Goal: Information Seeking & Learning: Learn about a topic

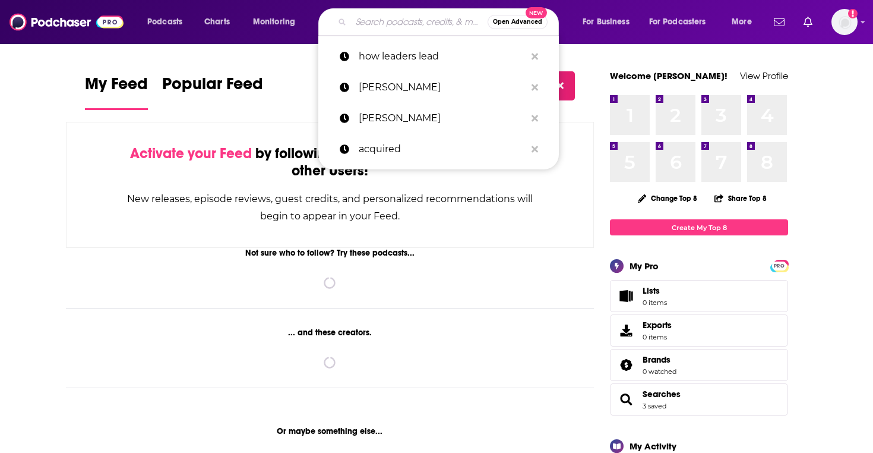
click at [373, 24] on input "Search podcasts, credits, & more..." at bounding box center [419, 21] width 137 height 19
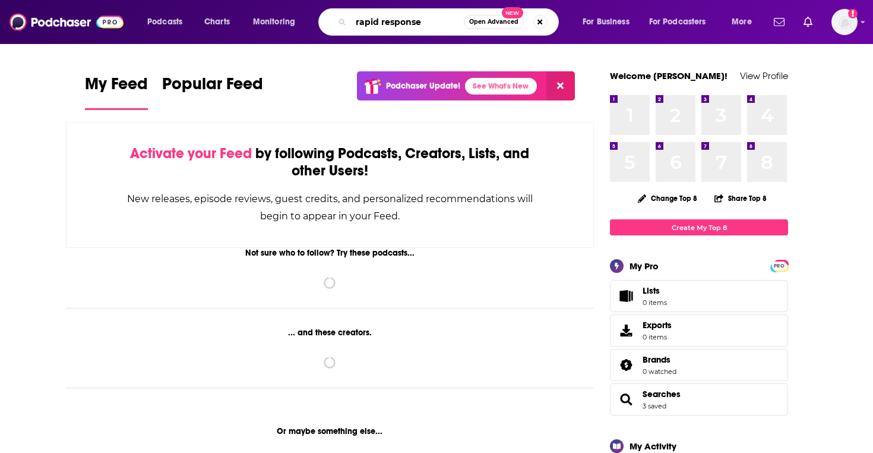
type input "rapid response"
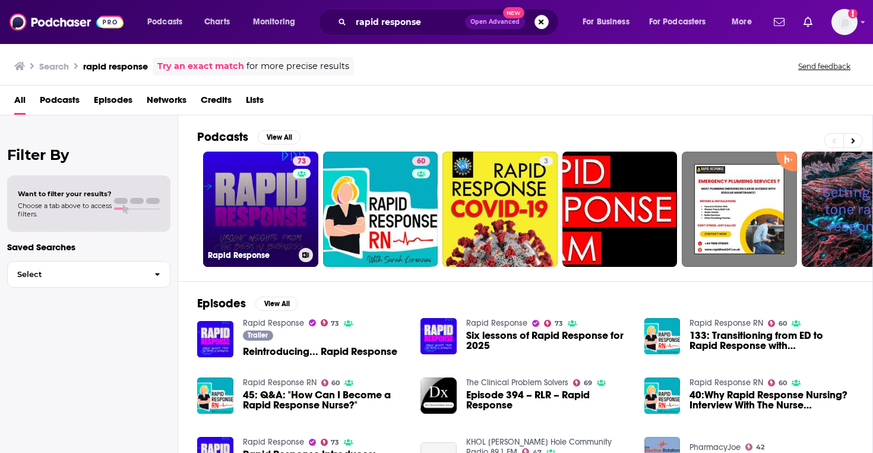
click at [295, 231] on div "73" at bounding box center [303, 201] width 21 height 91
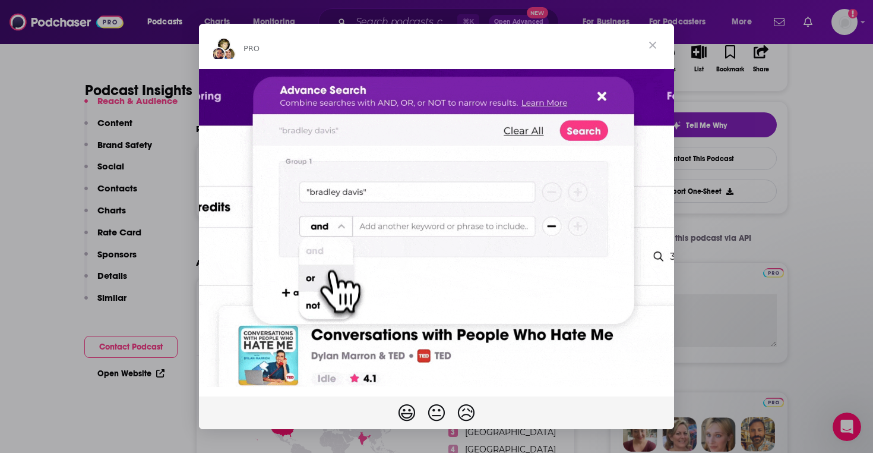
click at [651, 43] on span "Close" at bounding box center [652, 45] width 43 height 43
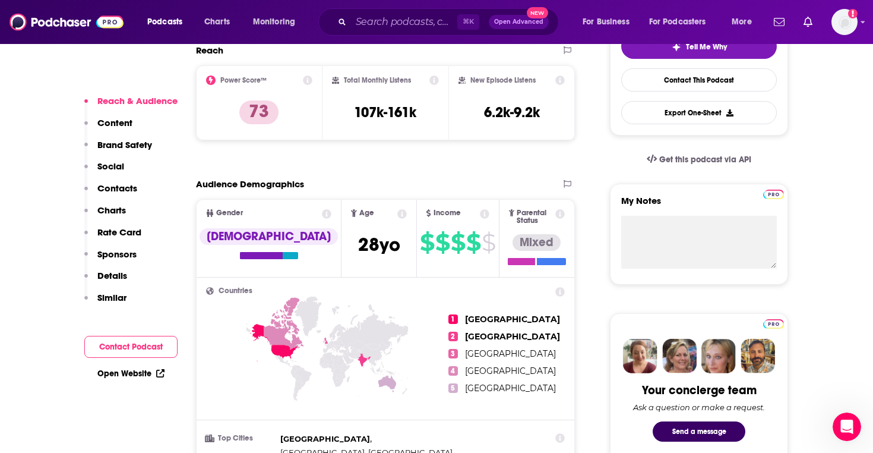
scroll to position [258, 0]
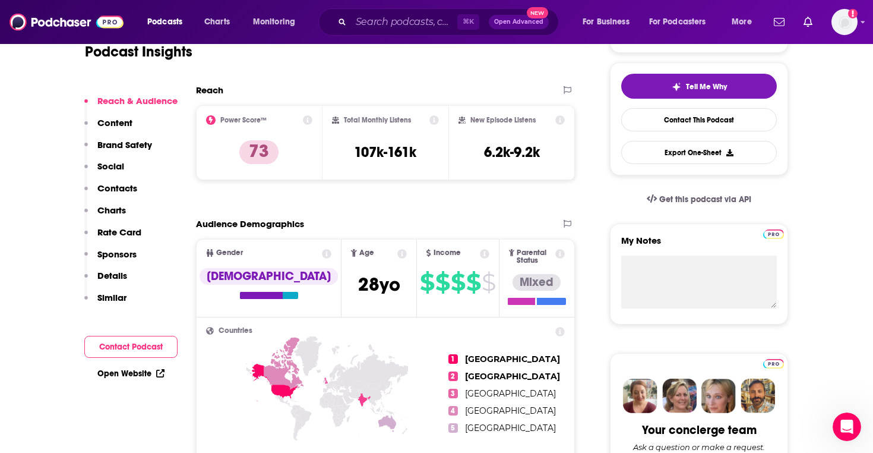
click at [559, 118] on icon at bounding box center [560, 120] width 10 height 10
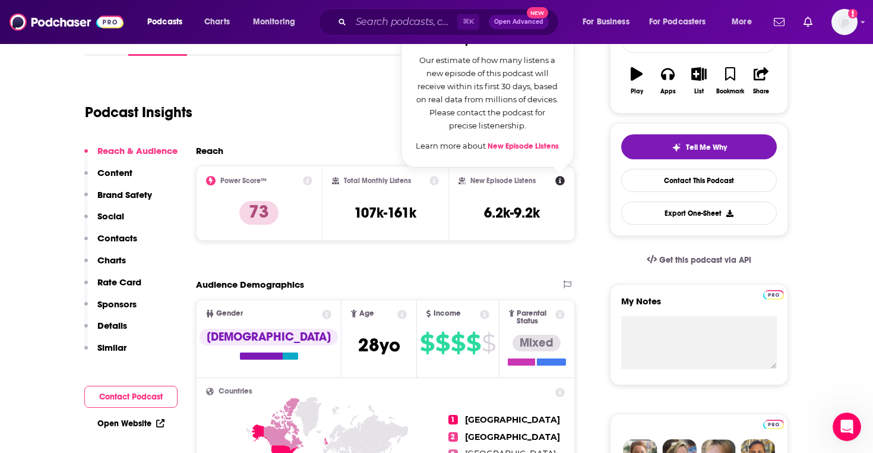
scroll to position [154, 0]
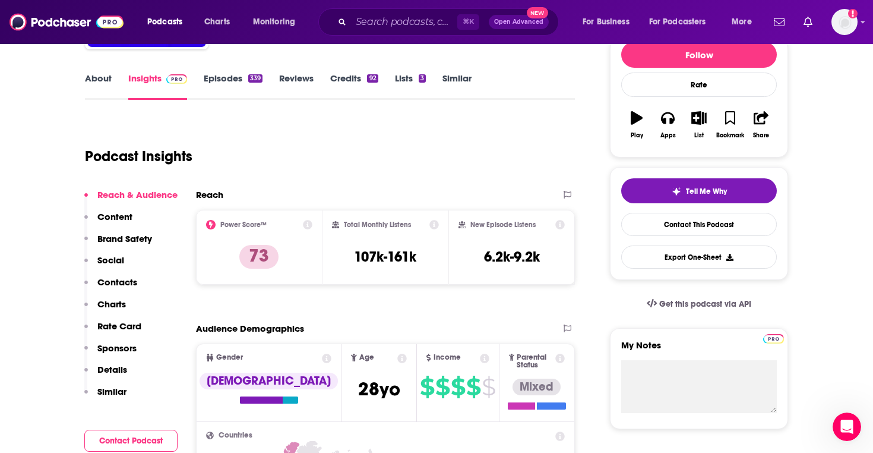
click at [429, 223] on icon at bounding box center [434, 225] width 10 height 10
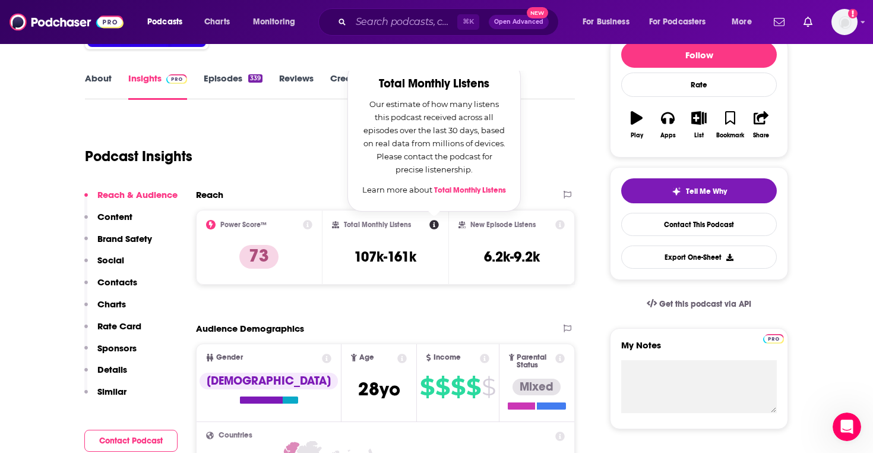
click at [537, 170] on div "Podcast Insights" at bounding box center [325, 149] width 480 height 61
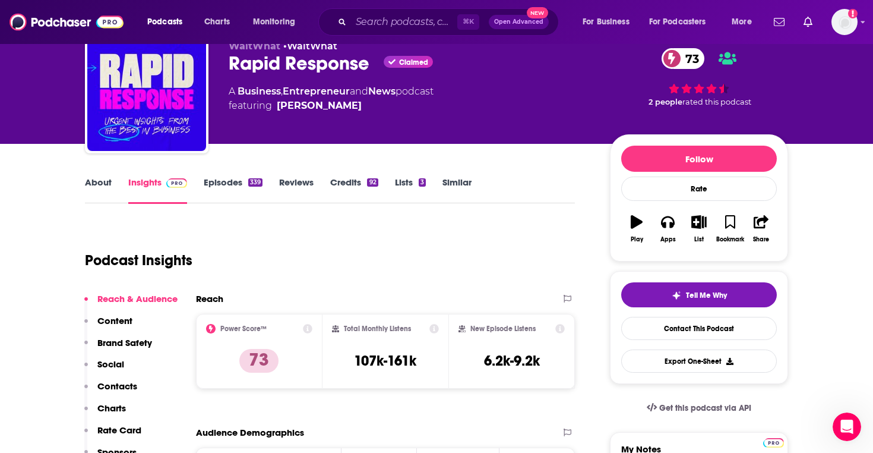
scroll to position [0, 0]
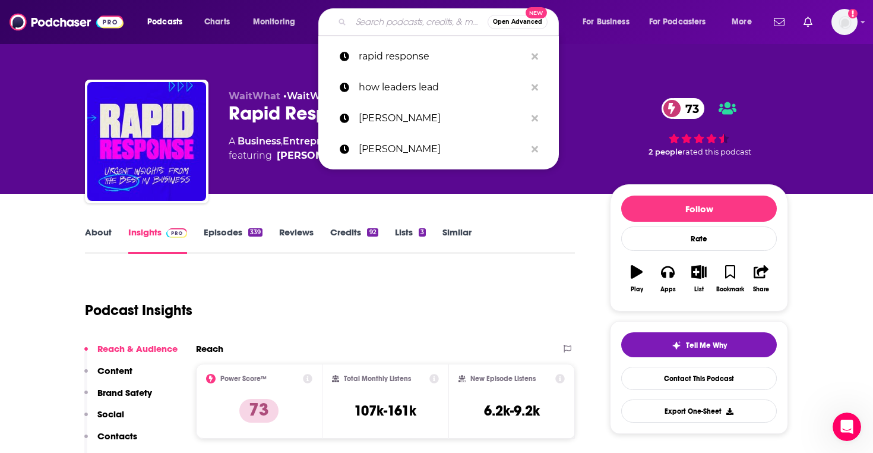
click at [366, 29] on input "Search podcasts, credits, & more..." at bounding box center [419, 21] width 137 height 19
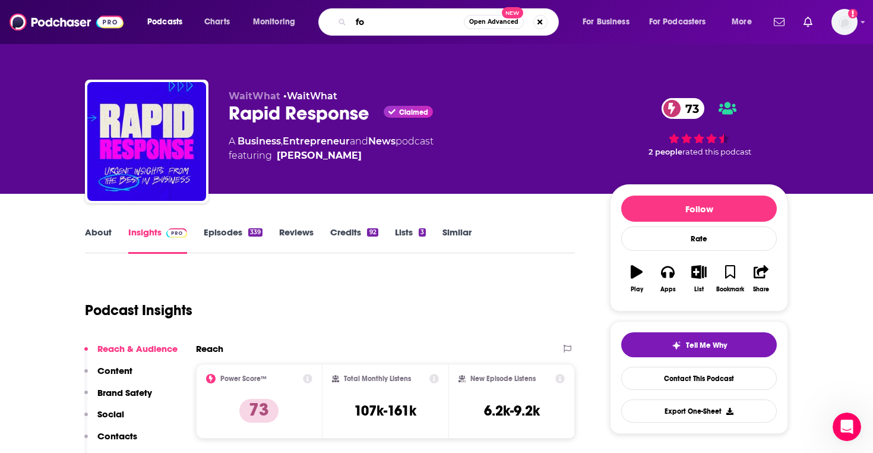
type input "f"
type input "ark invest"
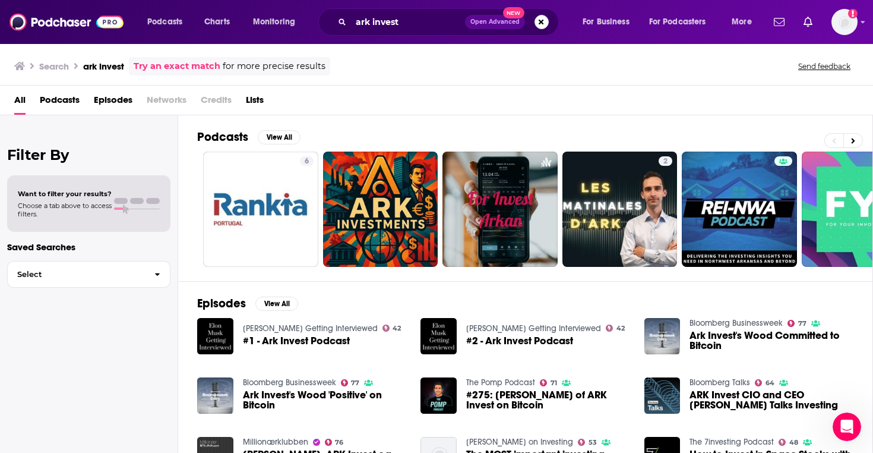
click at [293, 342] on span "#1 - Ark Invest Podcast" at bounding box center [296, 341] width 107 height 10
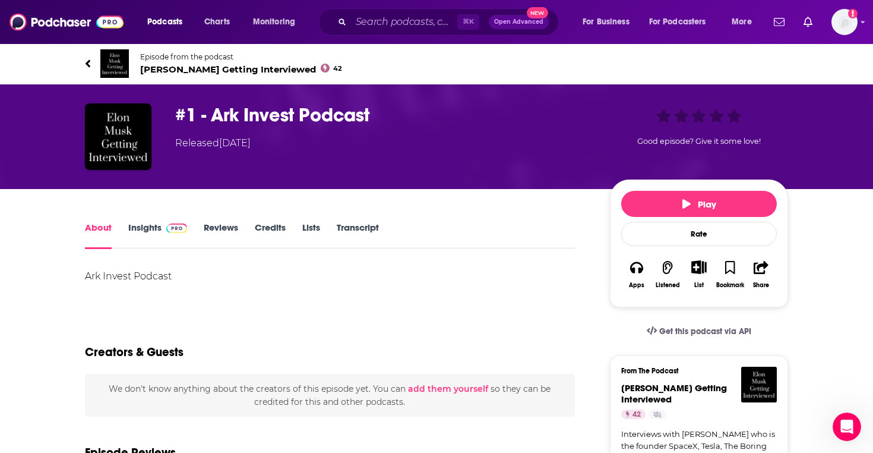
click at [315, 114] on h1 "#1 - Ark Invest Podcast" at bounding box center [383, 114] width 416 height 23
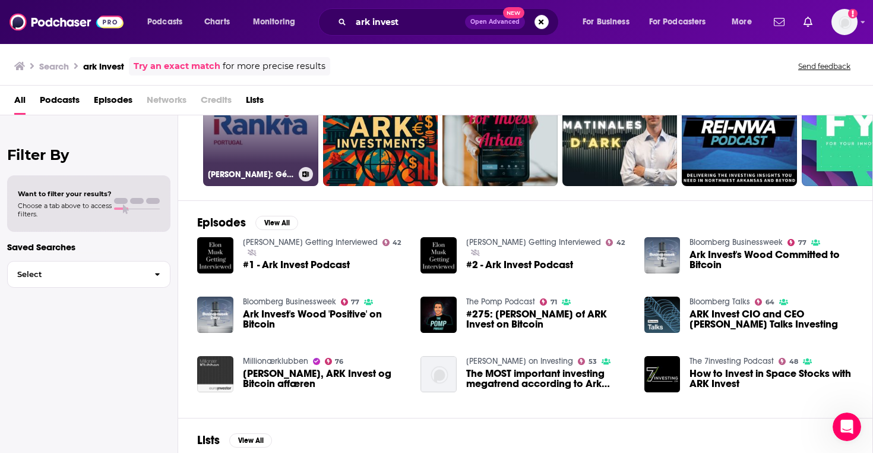
scroll to position [121, 0]
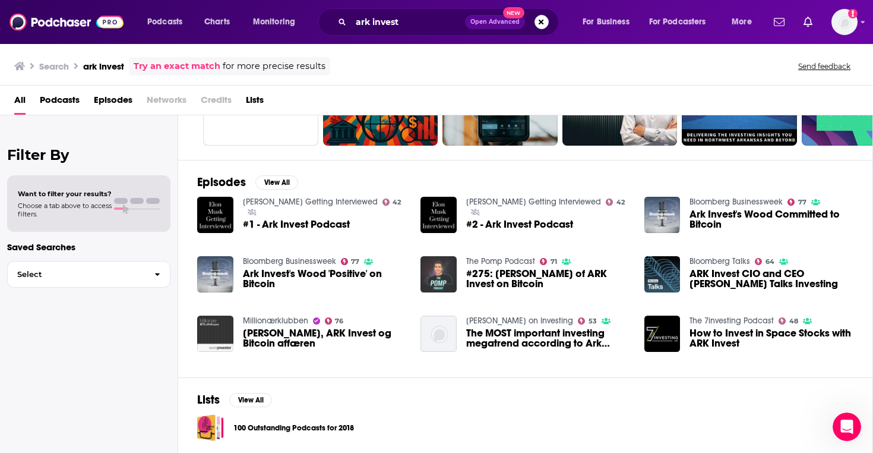
click at [450, 267] on img "#275: Yassine Elmandjra of ARK Invest on Bitcoin" at bounding box center [438, 274] width 36 height 36
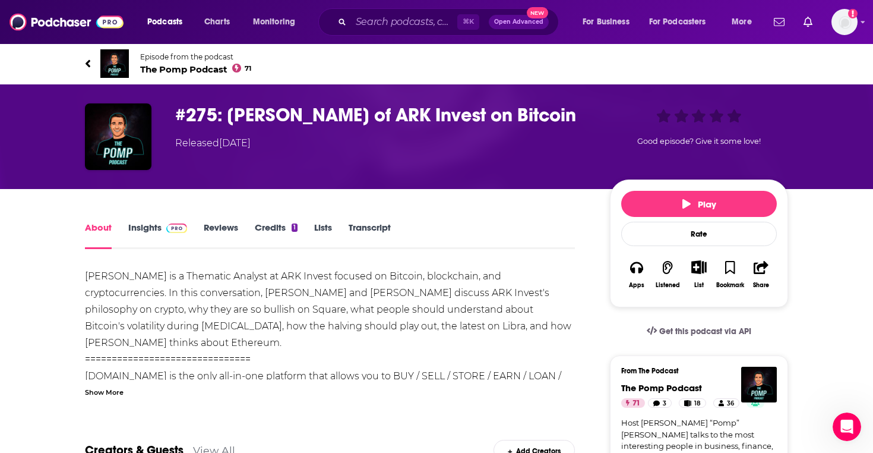
click at [195, 70] on span "The Pomp Podcast 71" at bounding box center [195, 69] width 111 height 11
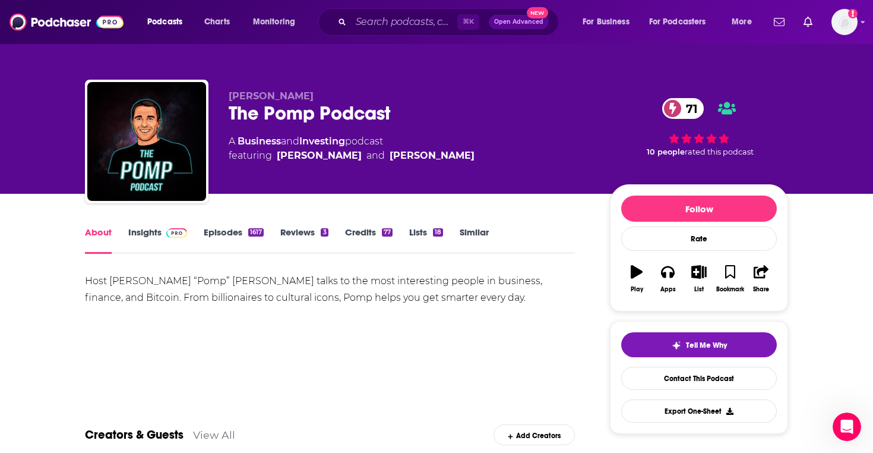
click at [153, 226] on div "About Insights Episodes 1617 Reviews 3 Credits 77 Lists 18 Similar" at bounding box center [330, 238] width 490 height 29
click at [149, 233] on link "Insights" at bounding box center [157, 239] width 59 height 27
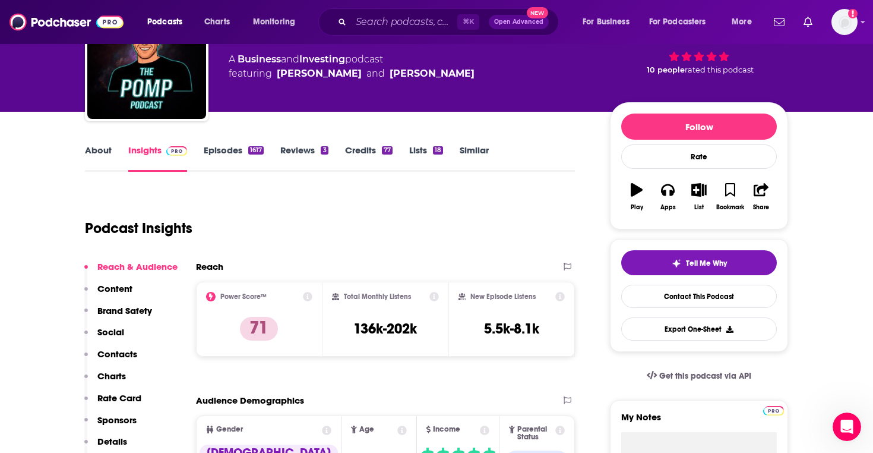
scroll to position [183, 0]
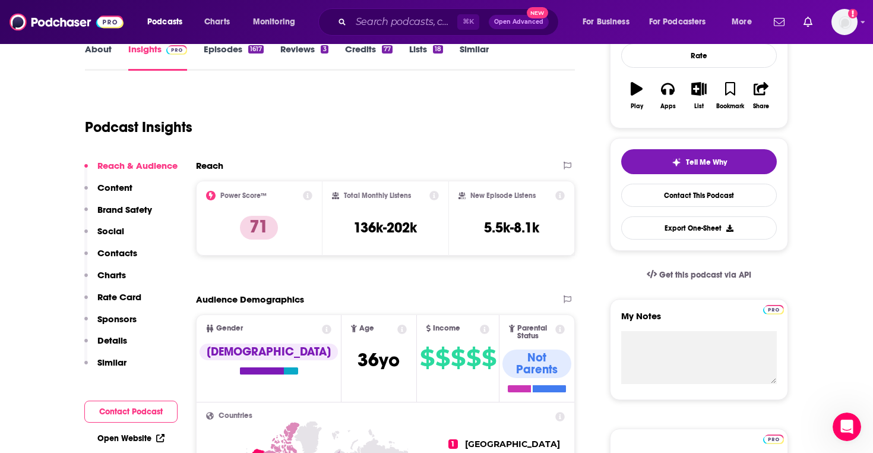
click at [561, 193] on icon at bounding box center [560, 196] width 10 height 10
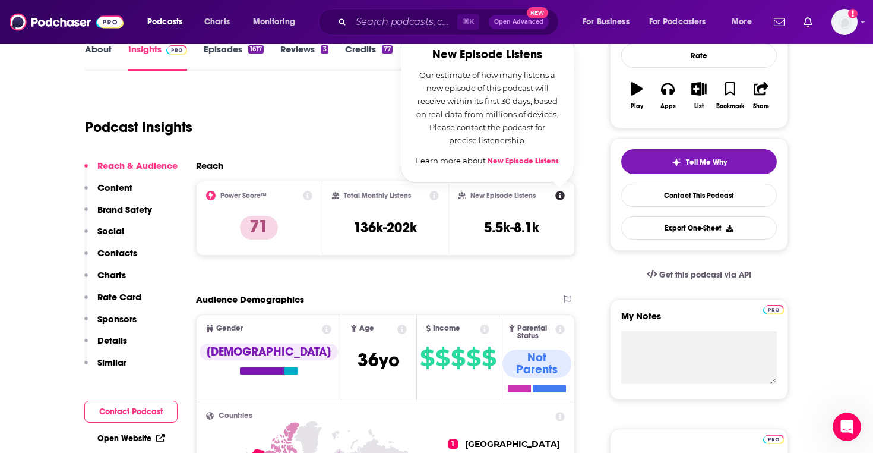
click at [337, 144] on div "Podcast Insights" at bounding box center [325, 120] width 480 height 61
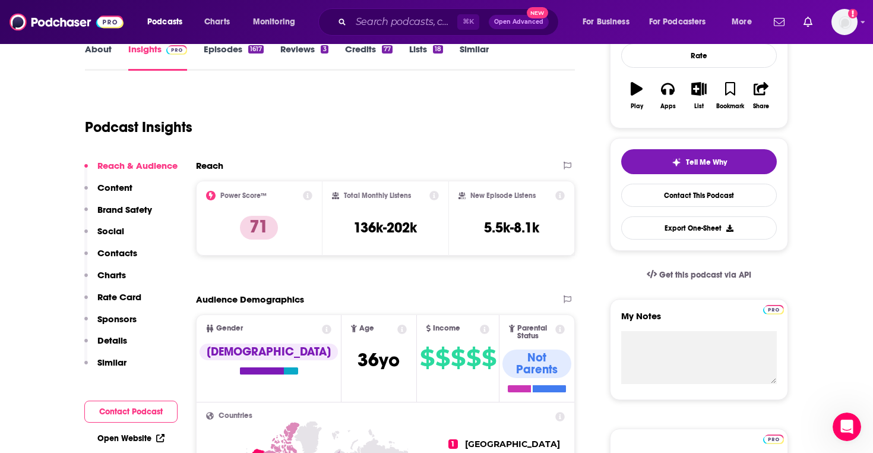
click at [559, 191] on icon at bounding box center [560, 196] width 10 height 10
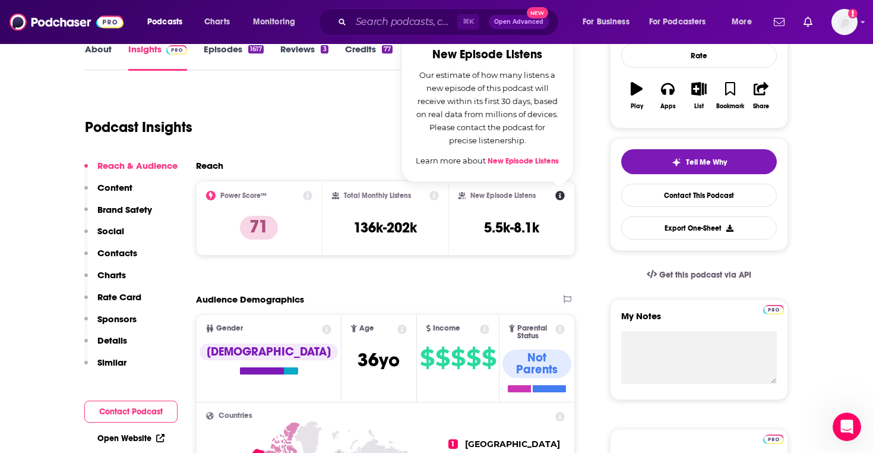
click at [328, 137] on div "Podcast Insights" at bounding box center [325, 120] width 480 height 61
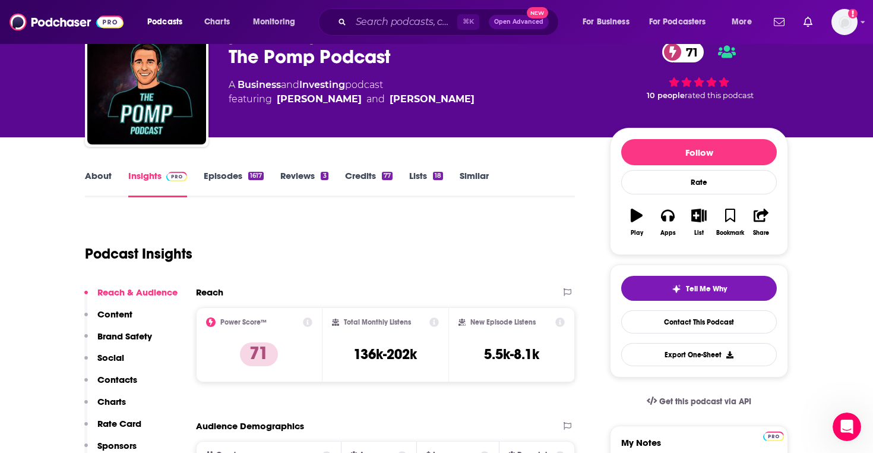
scroll to position [0, 0]
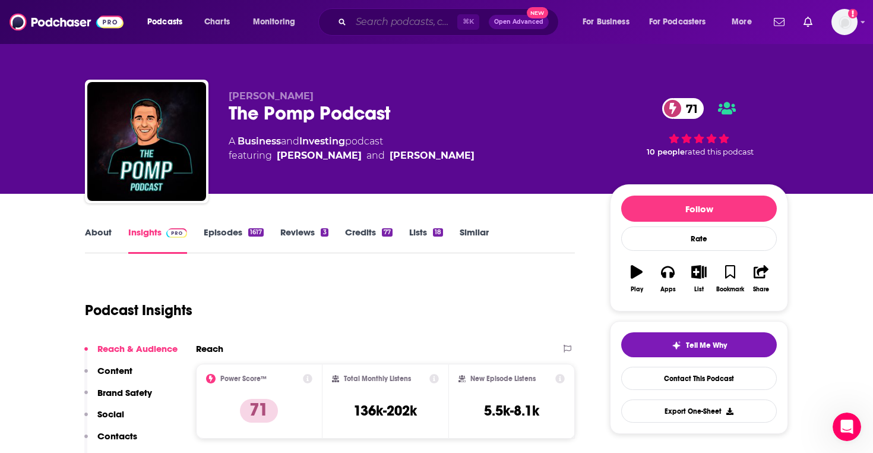
click at [403, 22] on input "Search podcasts, credits, & more..." at bounding box center [404, 21] width 106 height 19
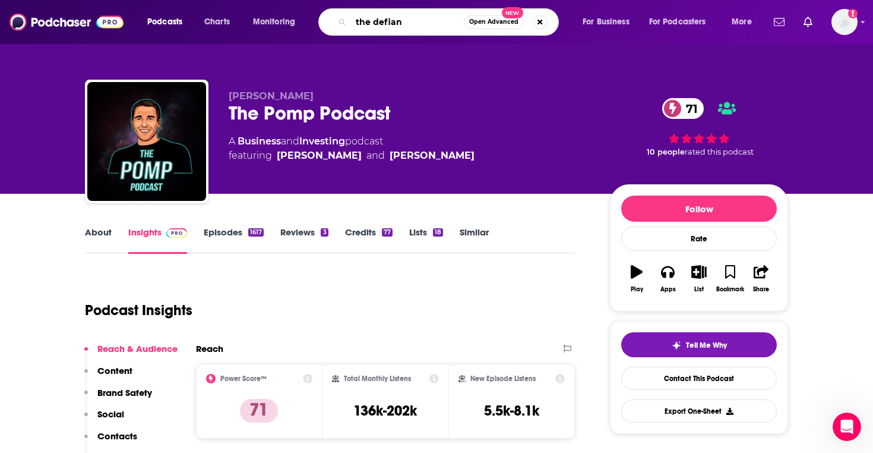
type input "the defiant"
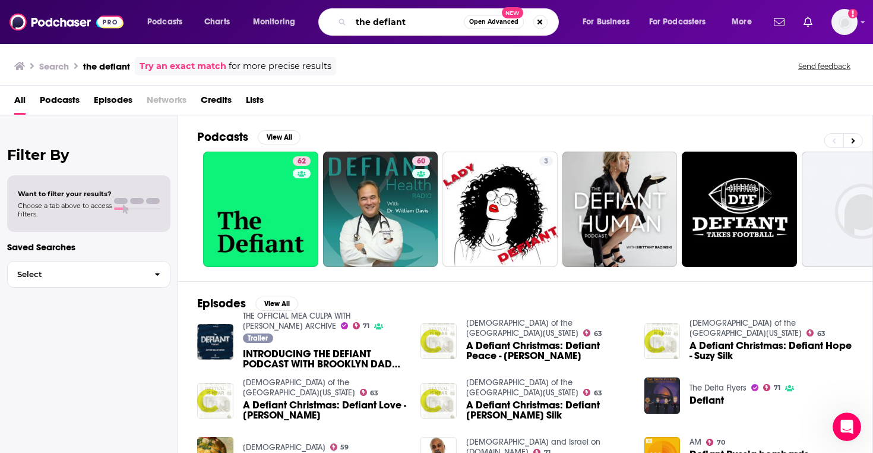
click at [388, 17] on input "the defiant" at bounding box center [407, 21] width 113 height 19
type input "iced coffee hour"
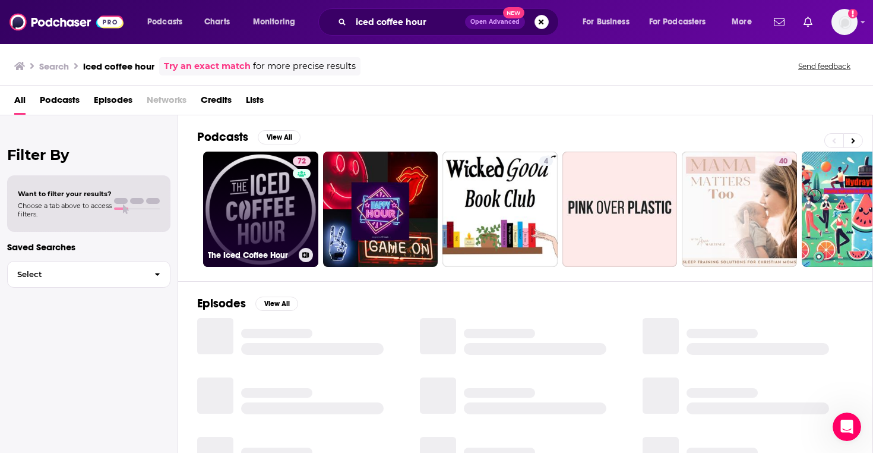
click at [275, 204] on link "72 The Iced Coffee Hour" at bounding box center [260, 208] width 115 height 115
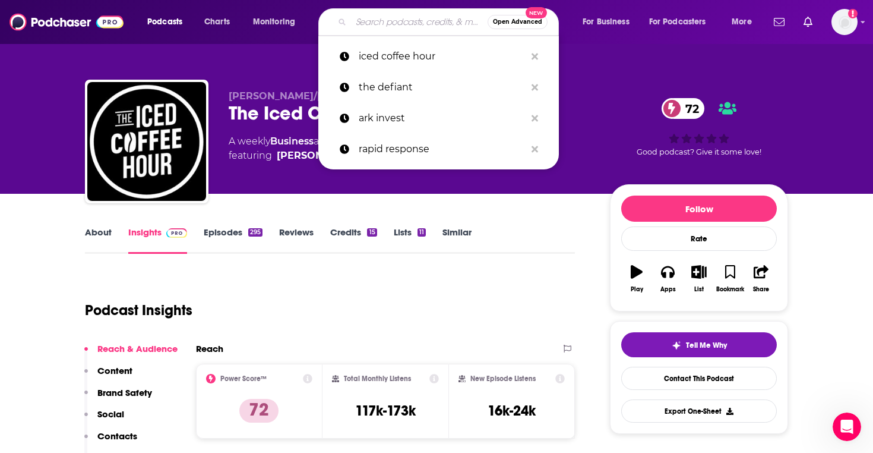
click at [365, 20] on input "Search podcasts, credits, & more..." at bounding box center [419, 21] width 137 height 19
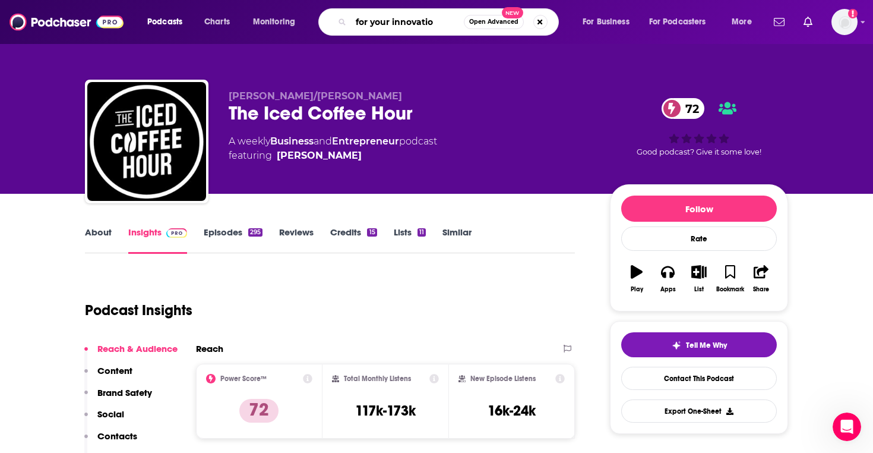
type input "for your innovation"
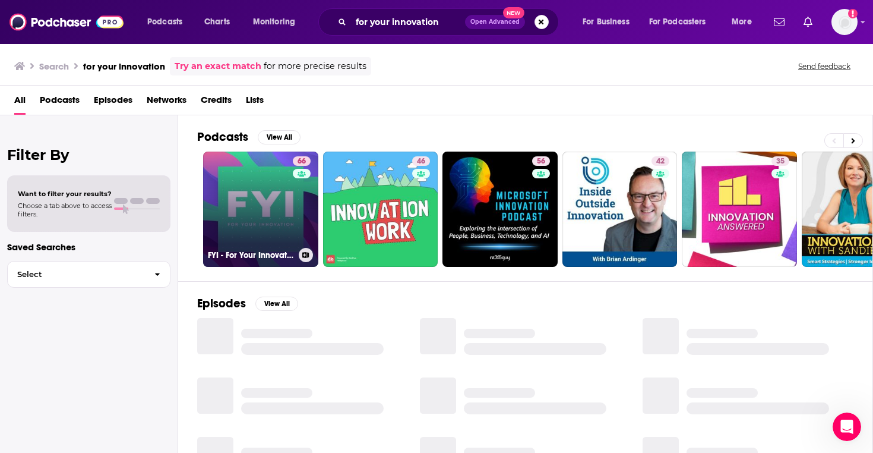
click at [275, 222] on link "66 FYI - For Your Innovation" at bounding box center [260, 208] width 115 height 115
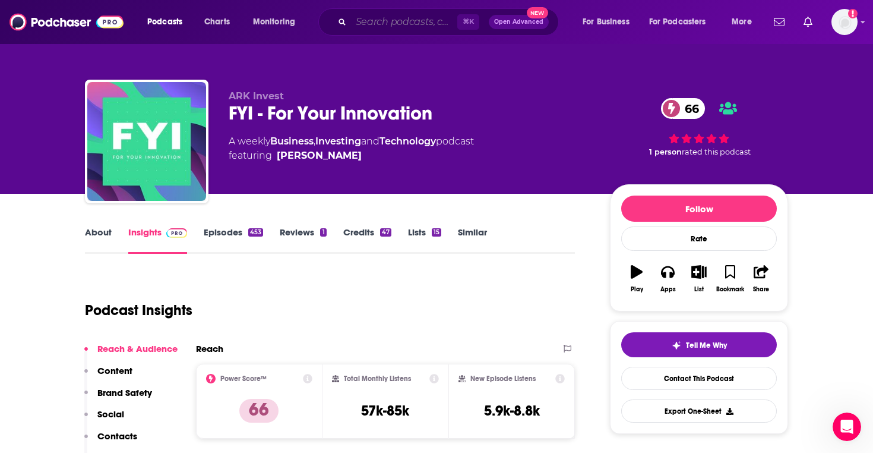
click at [380, 24] on input "Search podcasts, credits, & more..." at bounding box center [404, 21] width 106 height 19
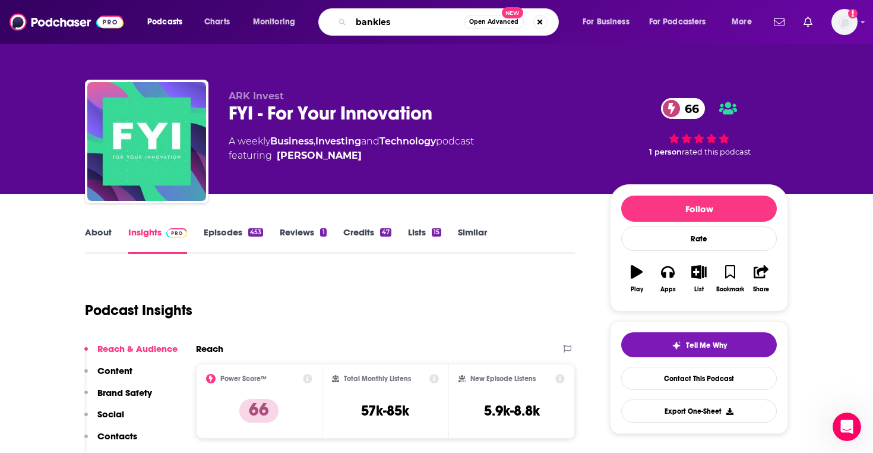
type input "bankless"
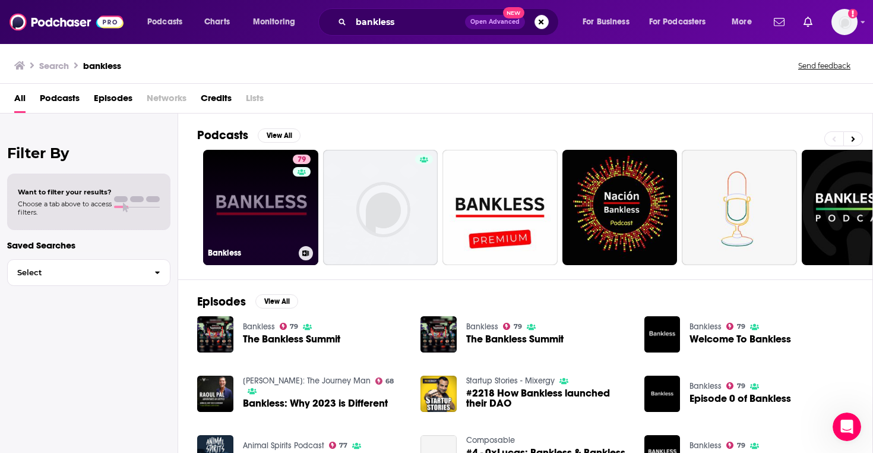
click at [277, 206] on link "79 Bankless" at bounding box center [260, 207] width 115 height 115
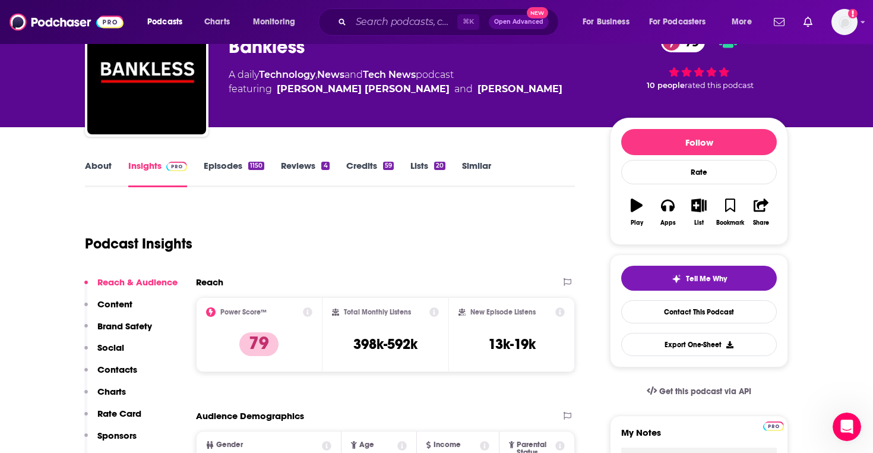
scroll to position [192, 0]
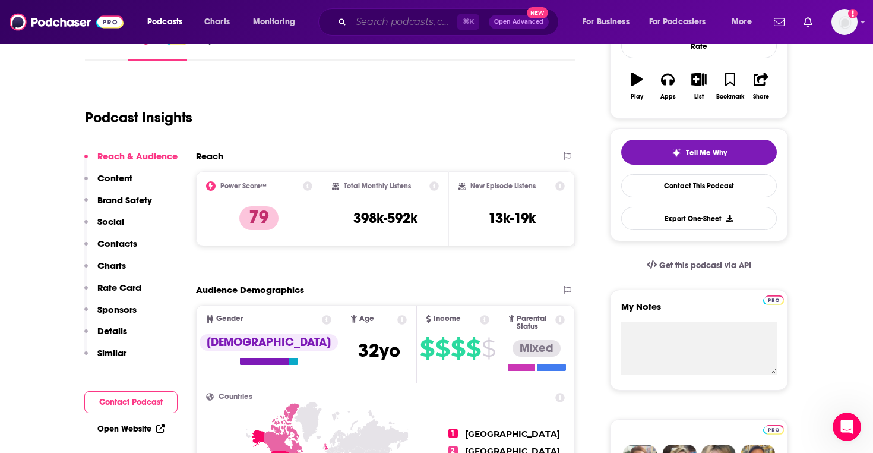
click at [370, 30] on input "Search podcasts, credits, & more..." at bounding box center [404, 21] width 106 height 19
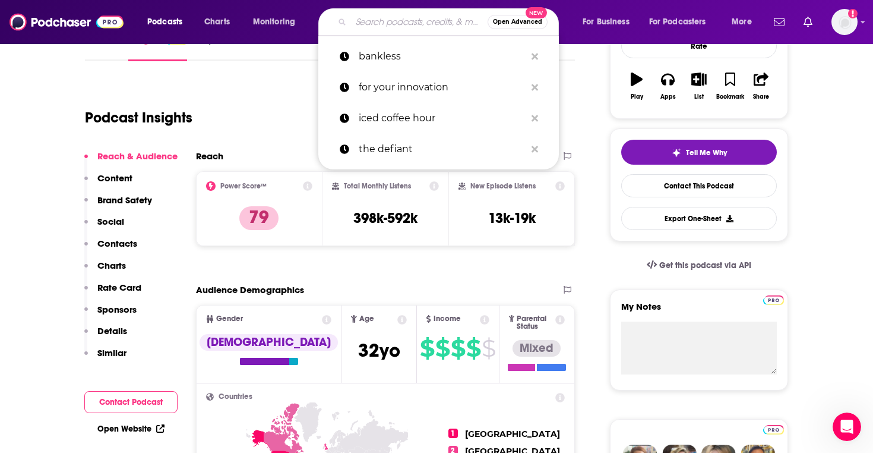
paste input "The Wolf of All Streets"
type input "The Wolf of All Streets"
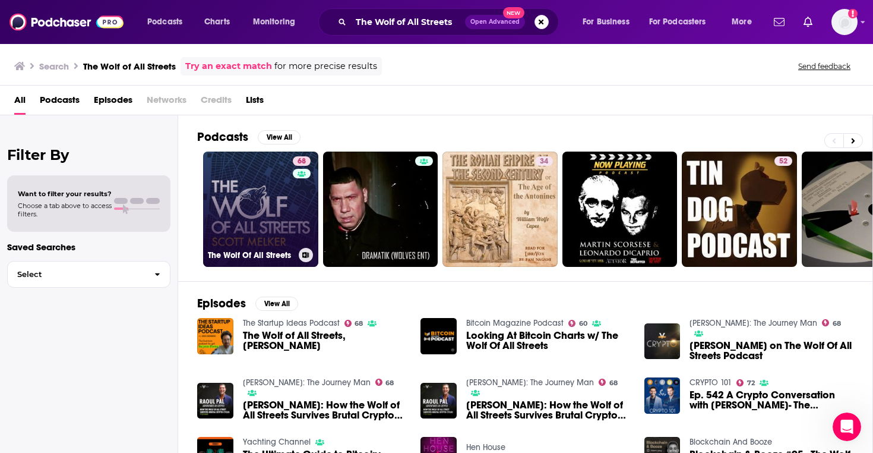
click at [280, 221] on link "68 The Wolf Of All Streets" at bounding box center [260, 208] width 115 height 115
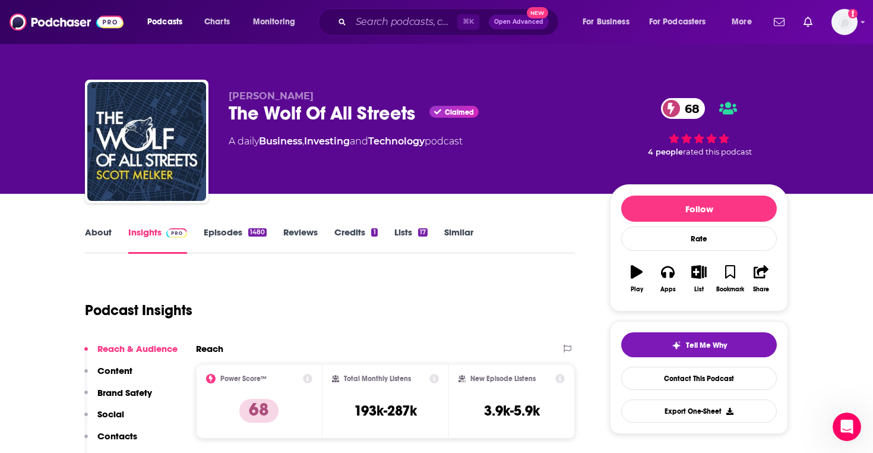
scroll to position [53, 0]
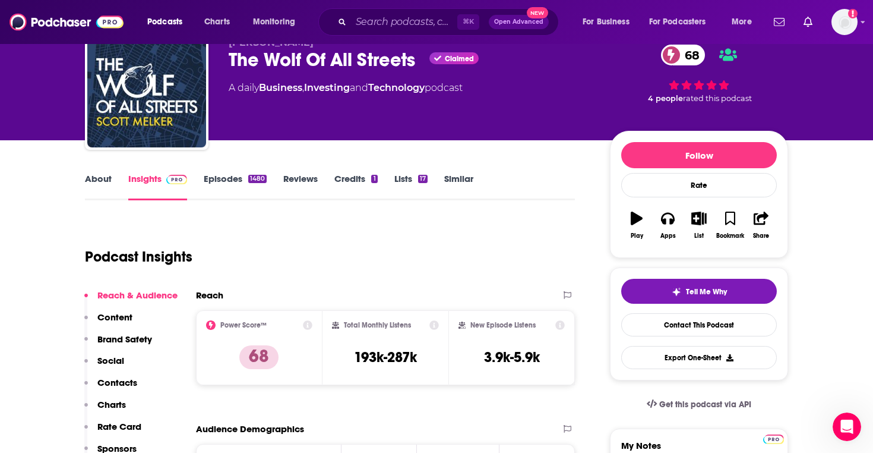
click at [439, 254] on div "Podcast Insights" at bounding box center [325, 249] width 480 height 61
click at [441, 264] on div "Podcast Insights" at bounding box center [325, 249] width 480 height 61
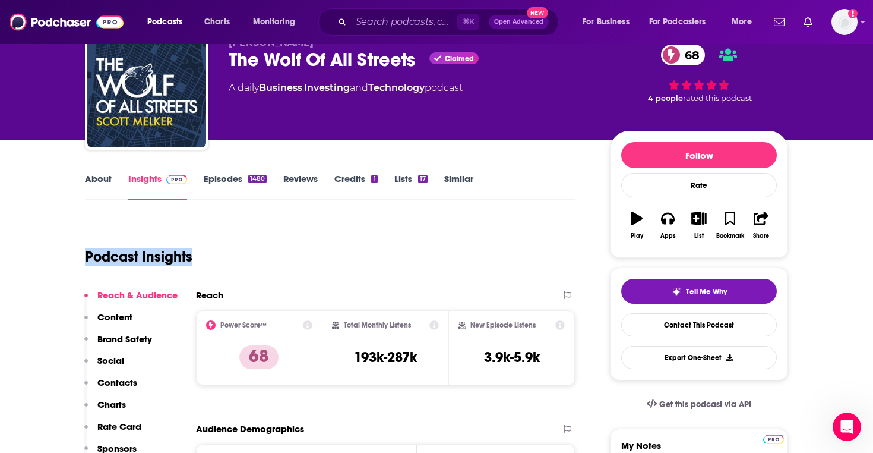
click at [441, 264] on div "Podcast Insights" at bounding box center [325, 249] width 480 height 61
click at [456, 256] on div "Podcast Insights" at bounding box center [325, 249] width 480 height 61
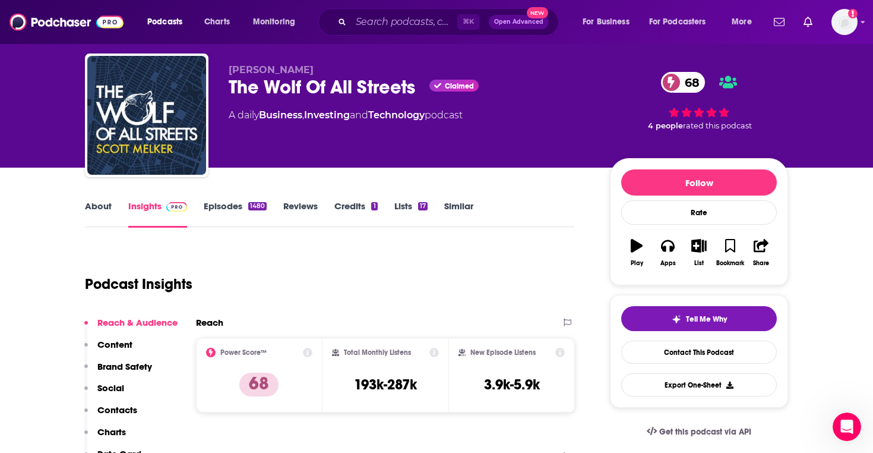
scroll to position [0, 0]
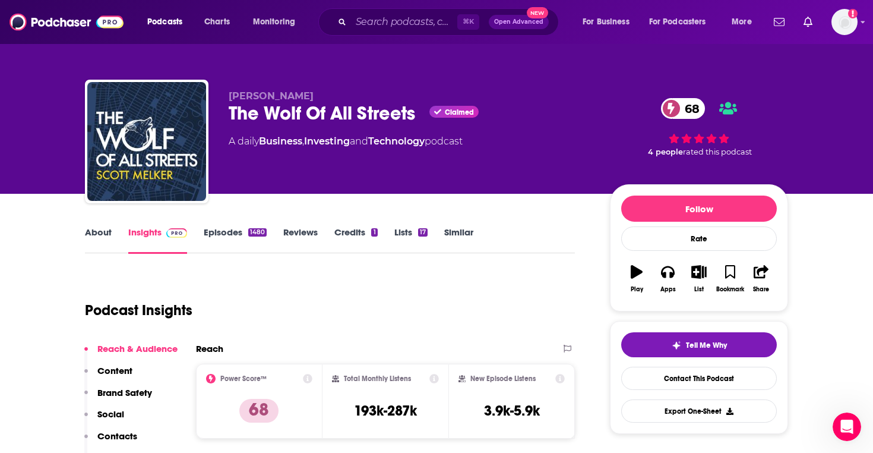
click at [559, 380] on icon at bounding box center [560, 379] width 10 height 10
click at [348, 298] on div "Podcast Insights" at bounding box center [325, 303] width 480 height 61
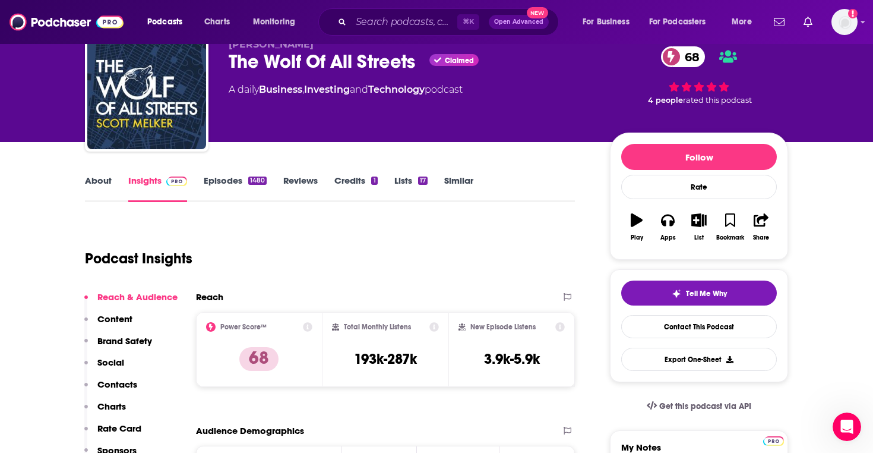
scroll to position [151, 0]
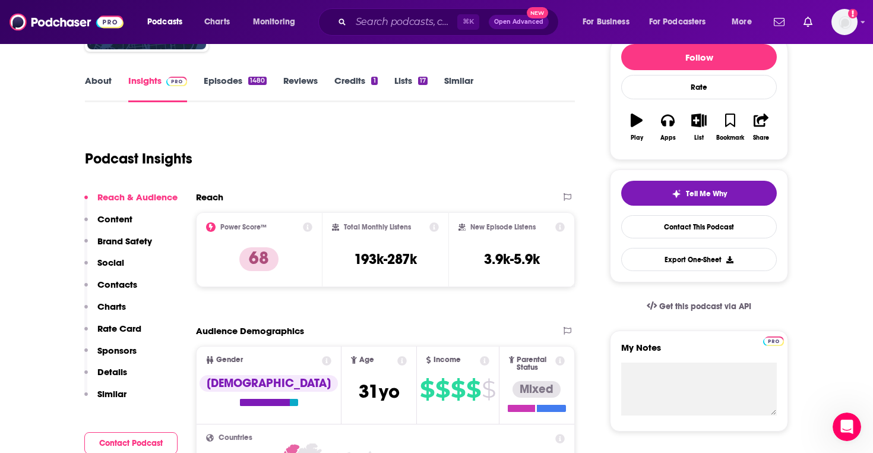
click at [362, 331] on div "Audience Demographics" at bounding box center [373, 330] width 355 height 11
click at [369, 325] on div "Audience Demographics" at bounding box center [373, 330] width 355 height 11
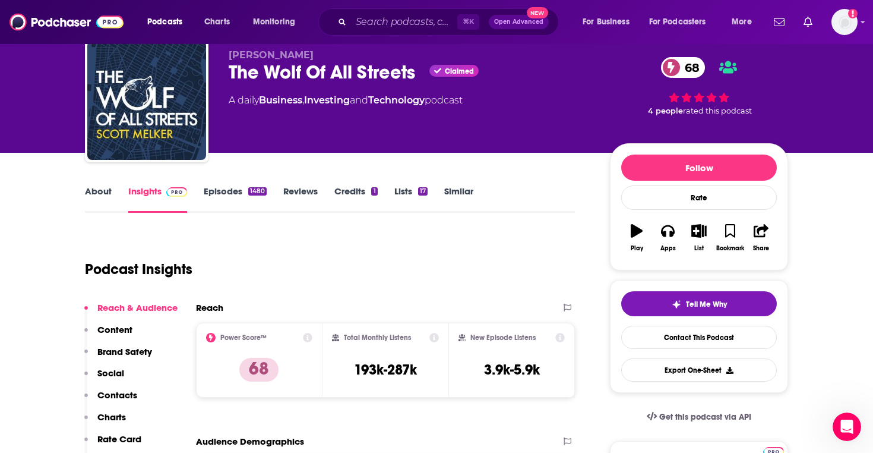
scroll to position [0, 0]
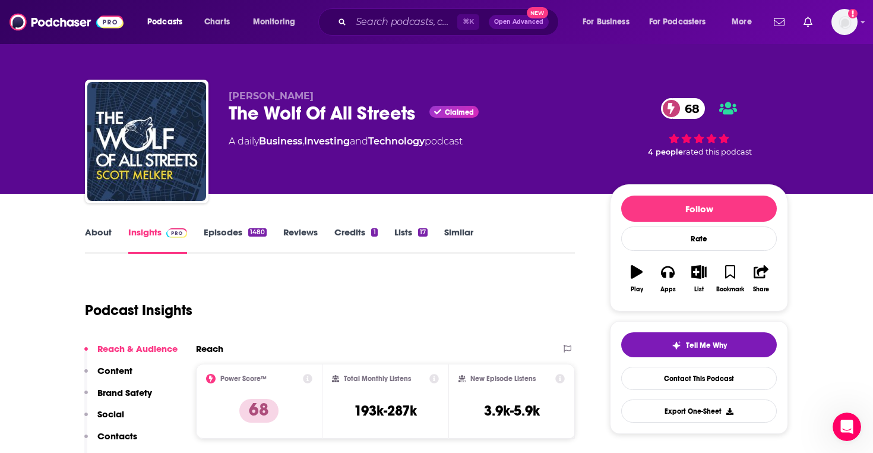
click at [318, 110] on div "The Wolf Of All Streets Claimed 68" at bounding box center [410, 113] width 362 height 23
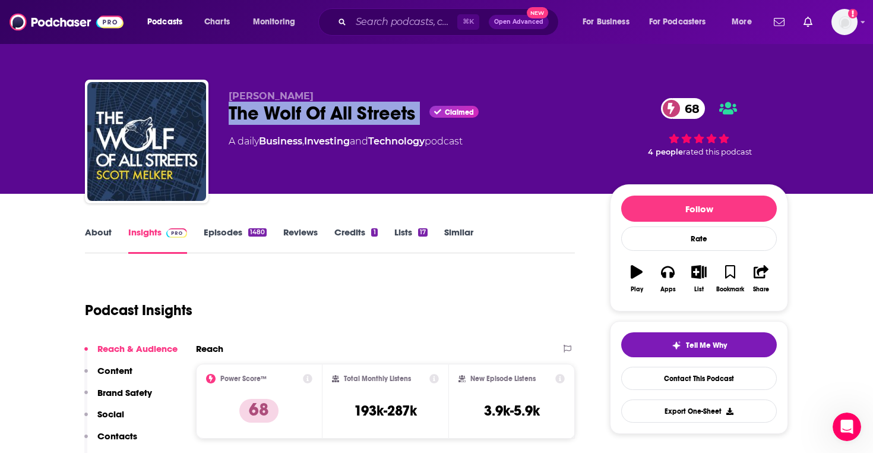
click at [318, 110] on div "The Wolf Of All Streets Claimed 68" at bounding box center [410, 113] width 362 height 23
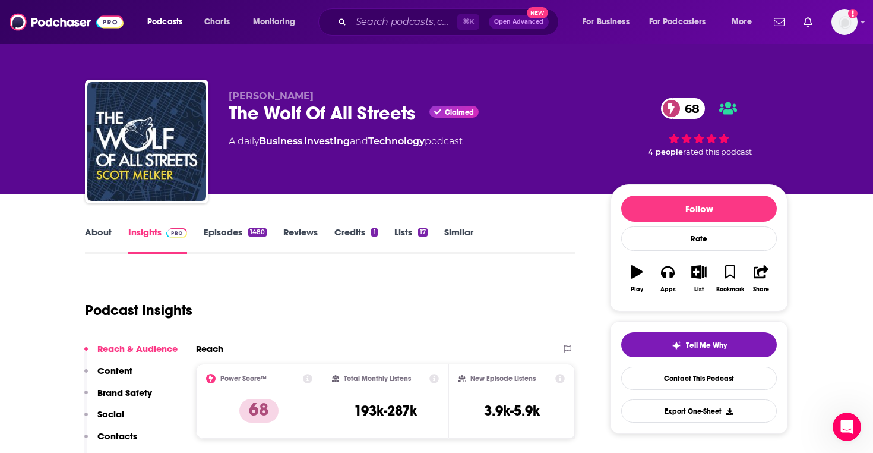
click at [292, 114] on div "The Wolf Of All Streets Claimed 68" at bounding box center [410, 113] width 362 height 23
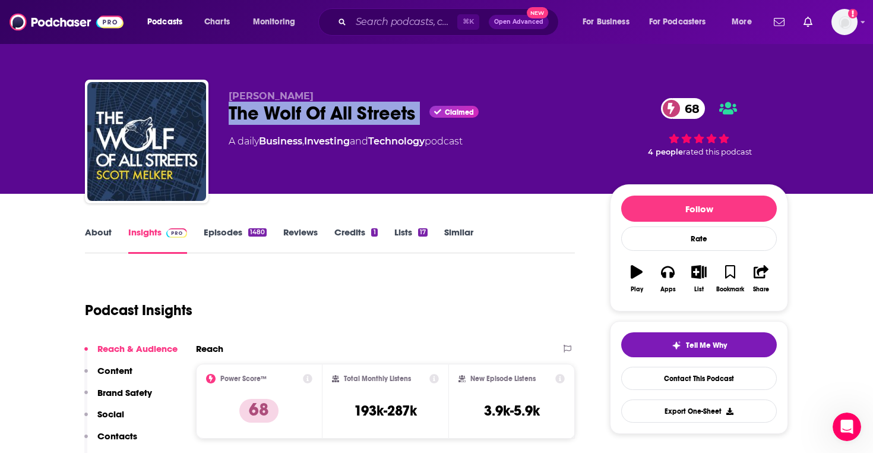
click at [292, 114] on div "The Wolf Of All Streets Claimed 68" at bounding box center [410, 113] width 362 height 23
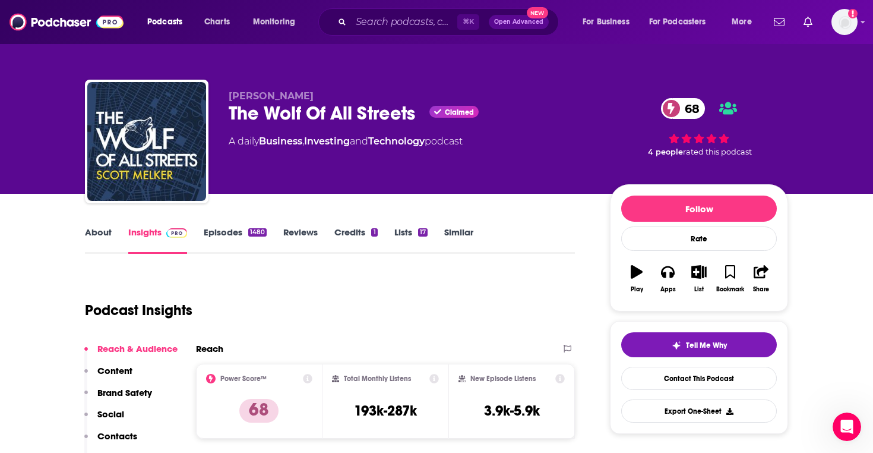
click at [308, 114] on div "The Wolf Of All Streets Claimed 68" at bounding box center [410, 113] width 362 height 23
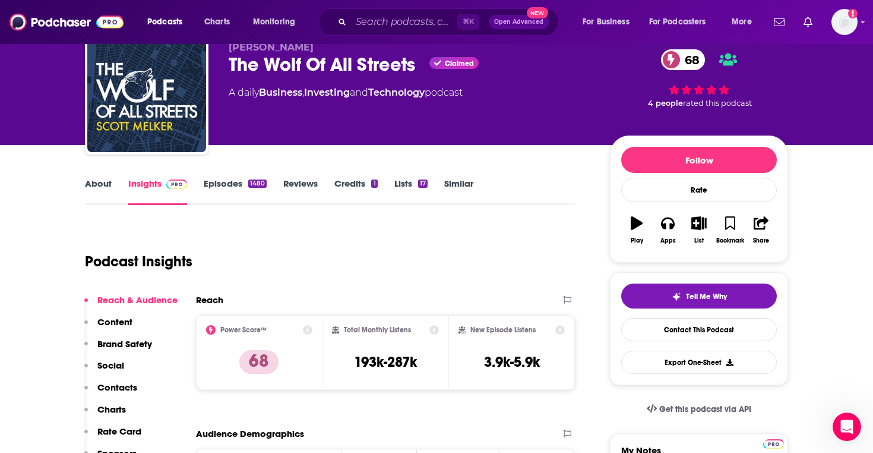
scroll to position [99, 0]
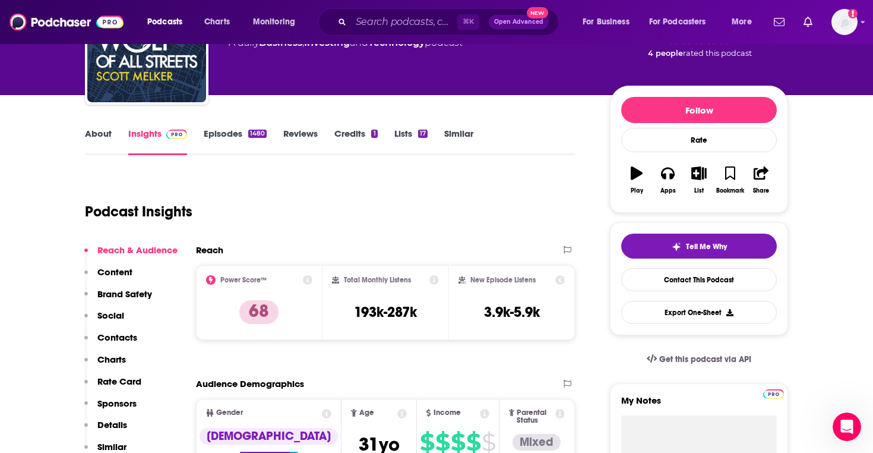
click at [559, 279] on icon at bounding box center [560, 280] width 10 height 10
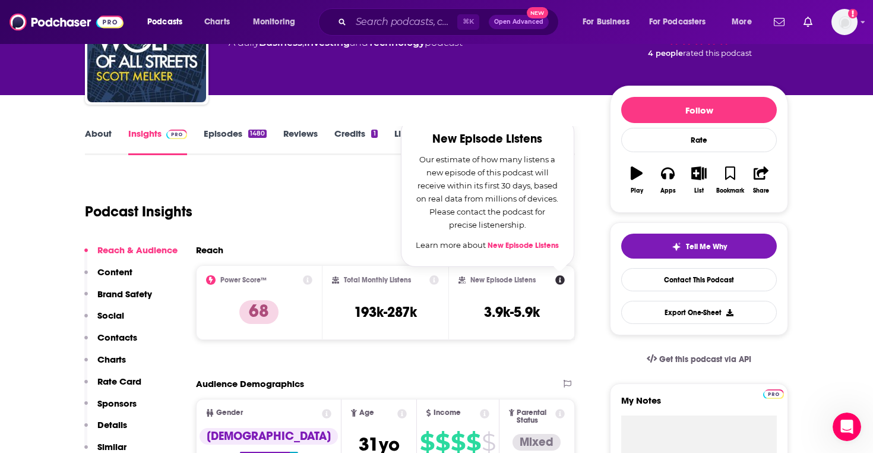
click at [531, 246] on link "New Episode Listens" at bounding box center [523, 246] width 71 height 10
click at [359, 207] on div "Podcast Insights" at bounding box center [325, 204] width 480 height 61
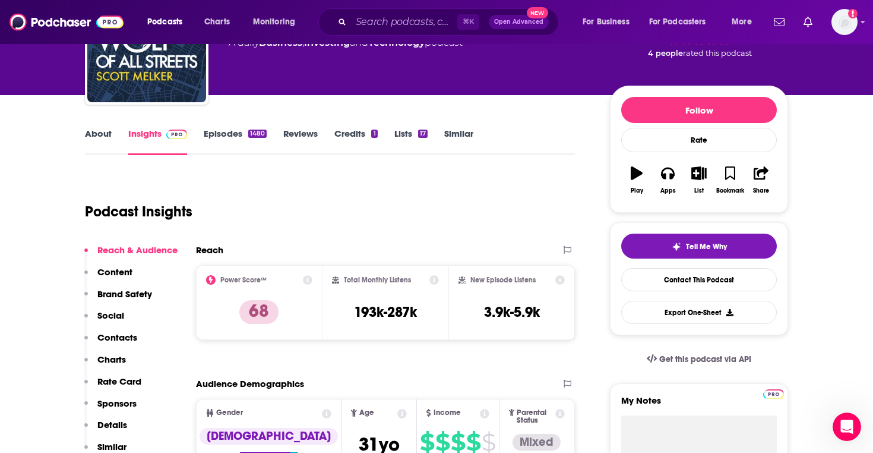
click at [309, 282] on icon at bounding box center [308, 280] width 10 height 10
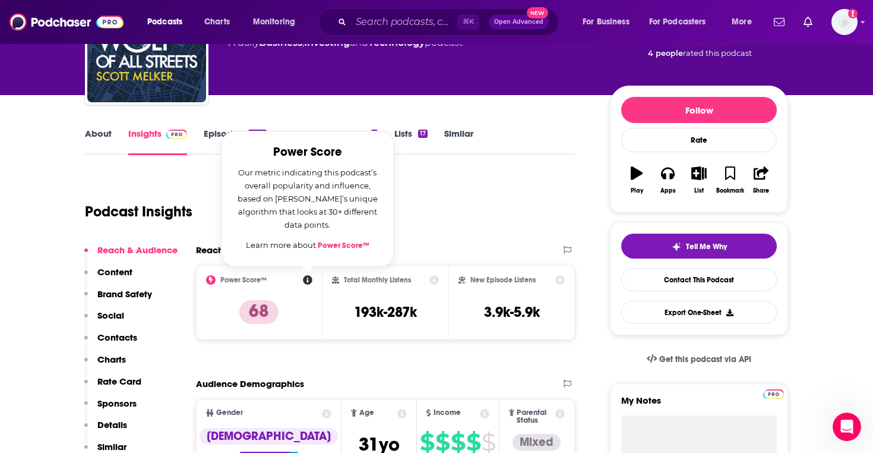
click at [438, 229] on div "Podcast Insights" at bounding box center [325, 204] width 480 height 61
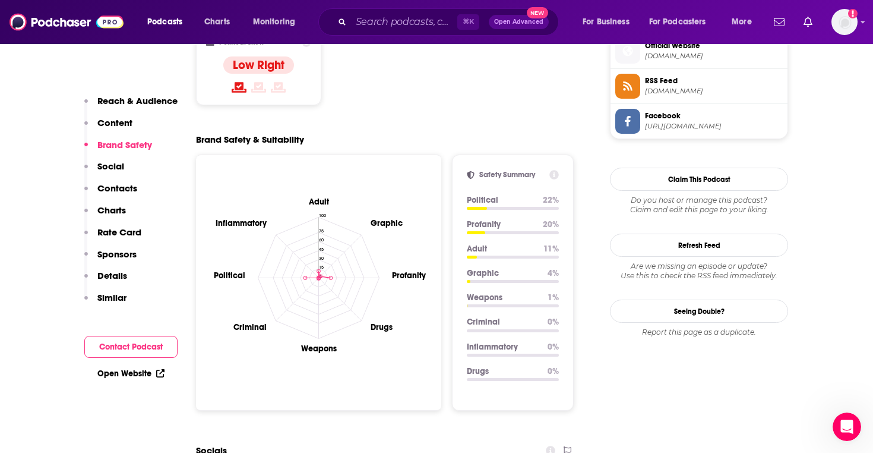
scroll to position [964, 0]
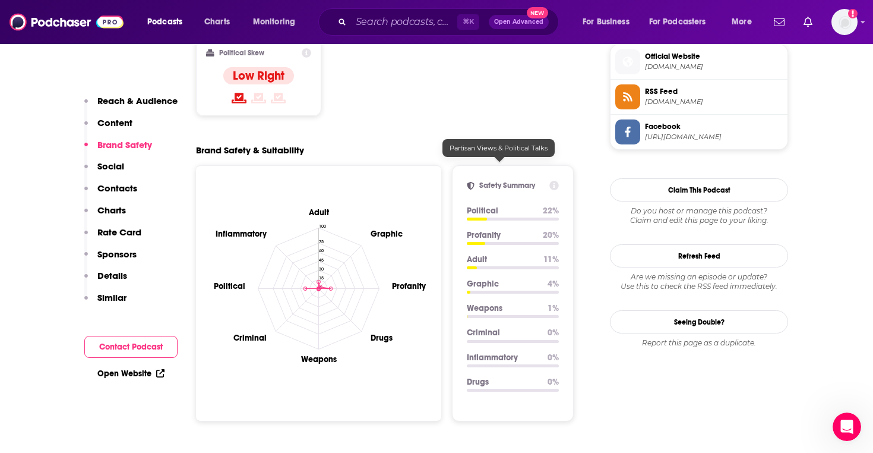
click at [491, 205] on p "Political" at bounding box center [500, 210] width 67 height 10
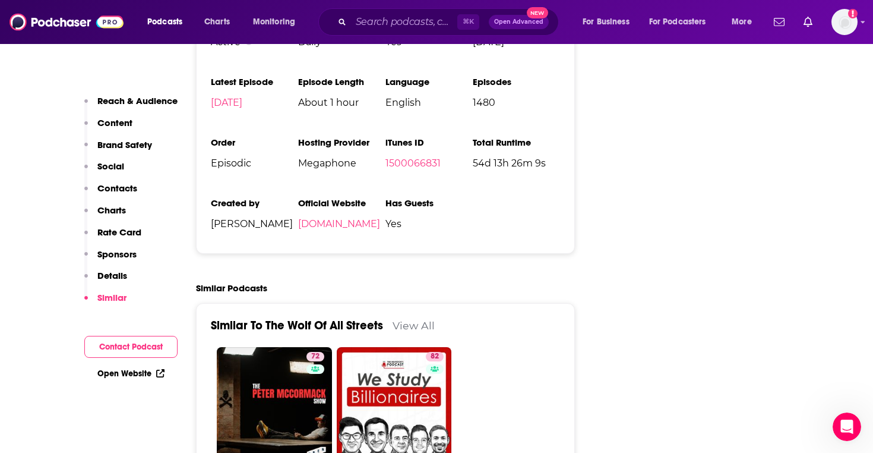
scroll to position [2731, 0]
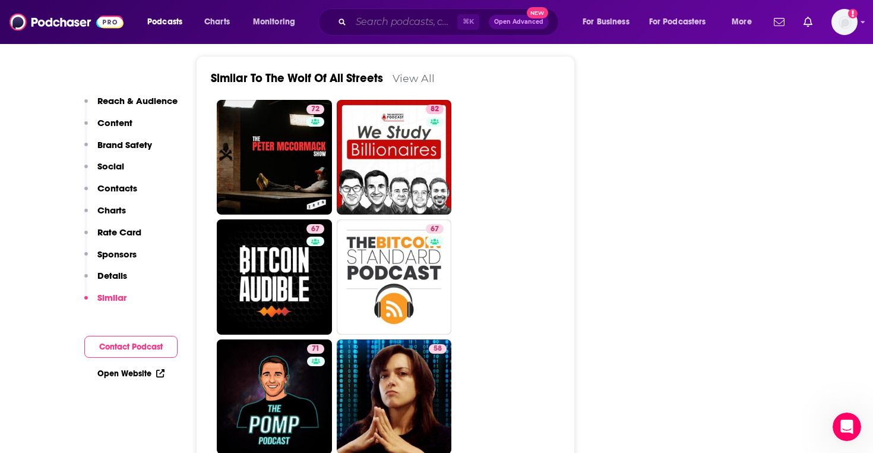
click at [400, 20] on input "Search podcasts, credits, & more..." at bounding box center [404, 21] width 106 height 19
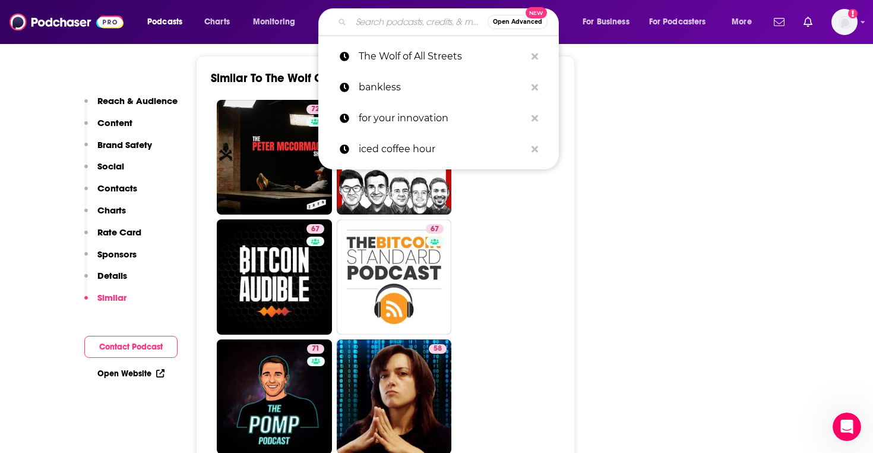
paste input "Rapid Response"
type input "Rapid Response"
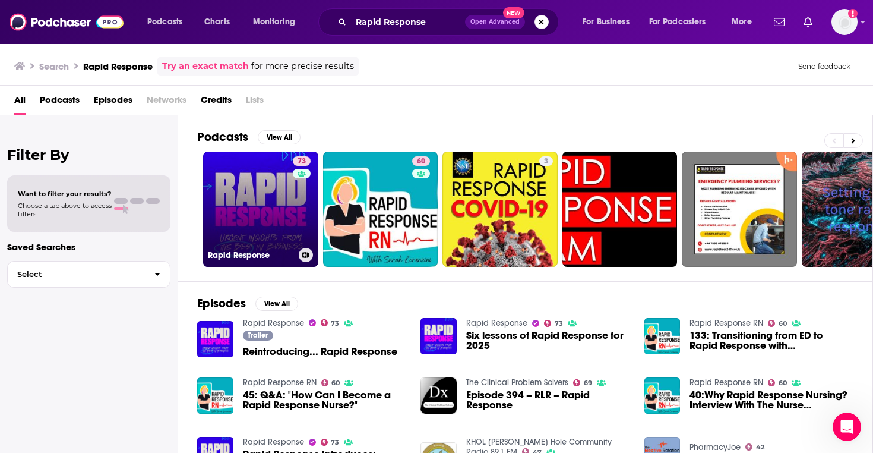
click at [279, 197] on link "73 Rapid Response" at bounding box center [260, 208] width 115 height 115
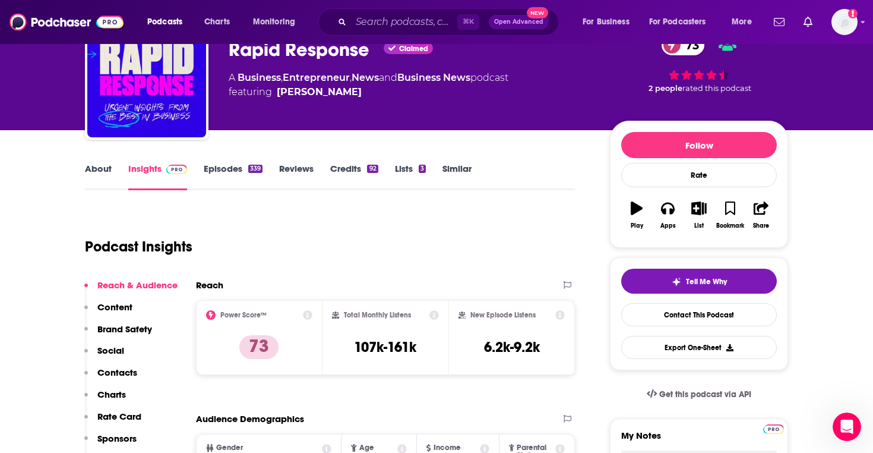
scroll to position [78, 0]
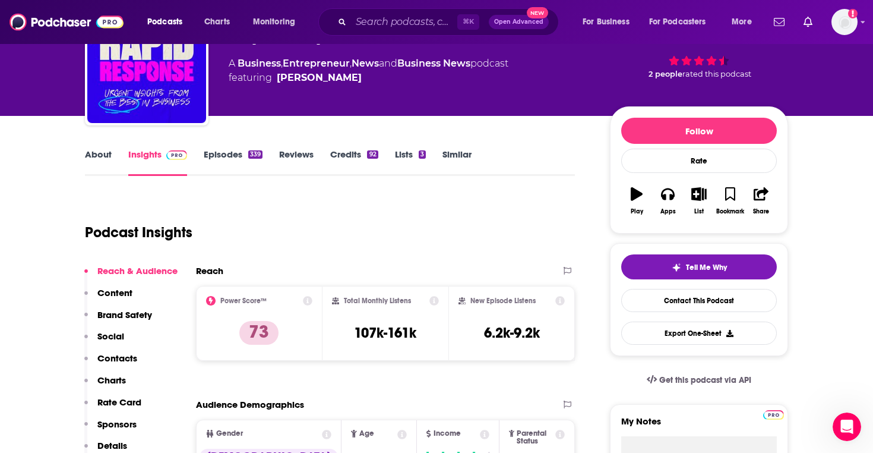
click at [561, 298] on icon at bounding box center [560, 301] width 10 height 10
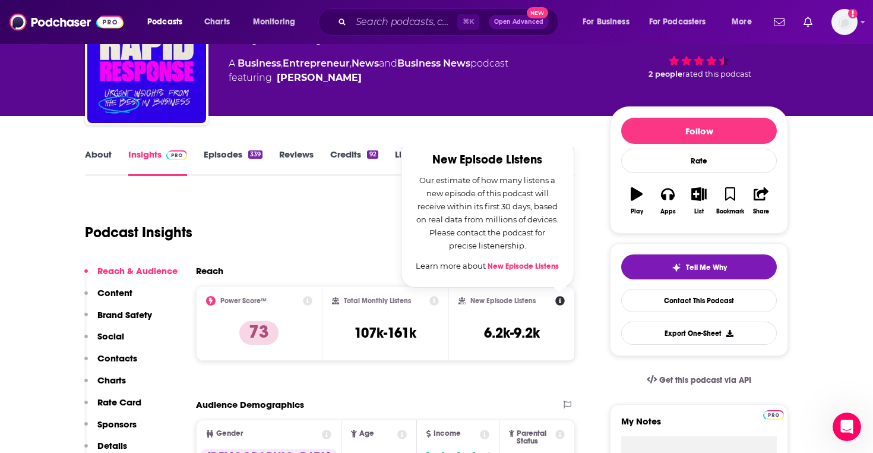
click at [524, 264] on link "New Episode Listens" at bounding box center [523, 266] width 71 height 10
click at [283, 234] on div "Podcast Insights" at bounding box center [325, 225] width 480 height 61
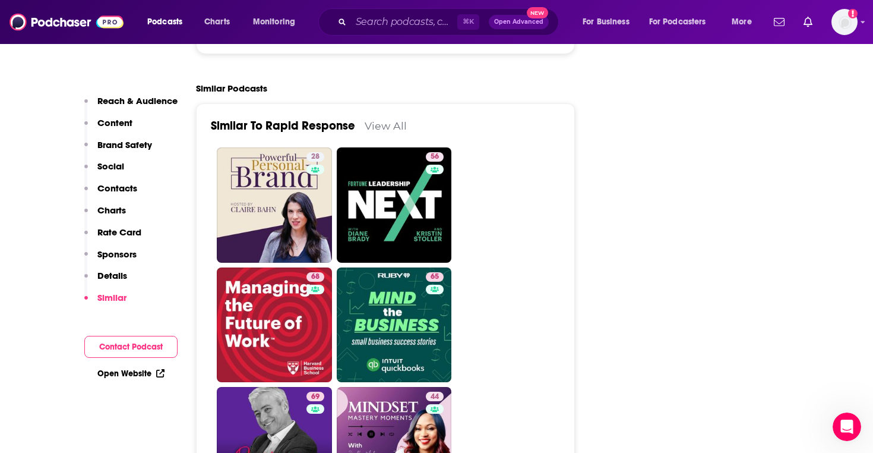
scroll to position [2857, 0]
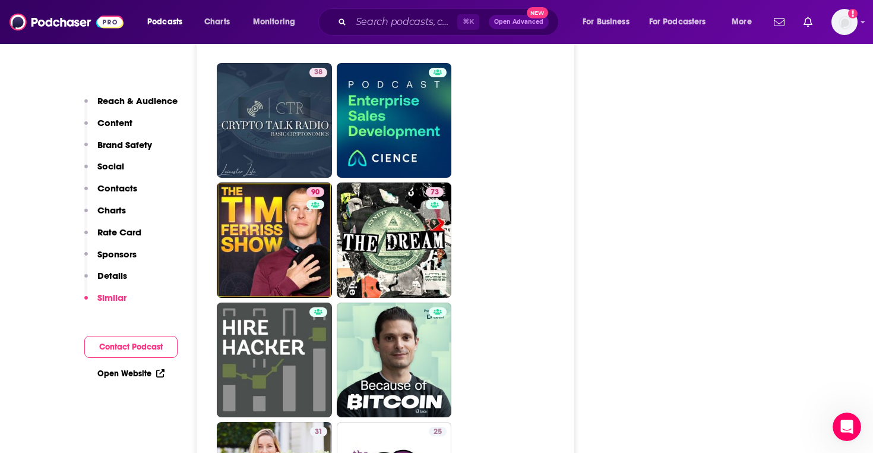
scroll to position [5153, 0]
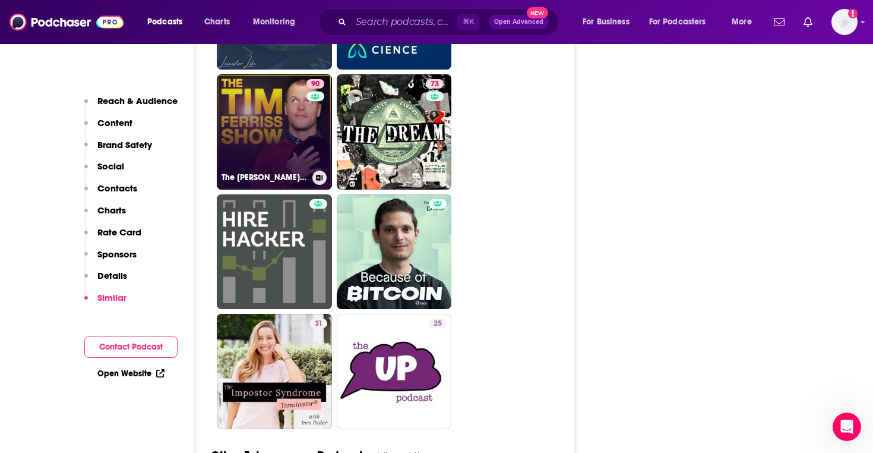
click at [284, 135] on link "90 The [PERSON_NAME] Show" at bounding box center [274, 131] width 115 height 115
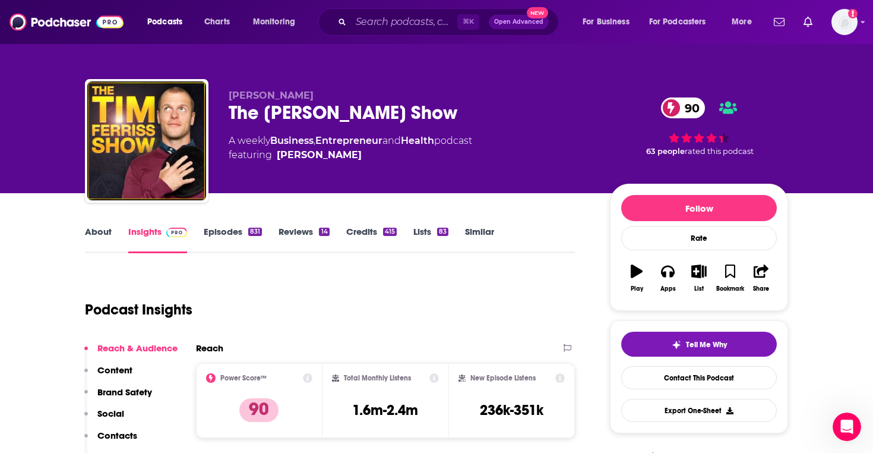
scroll to position [100, 0]
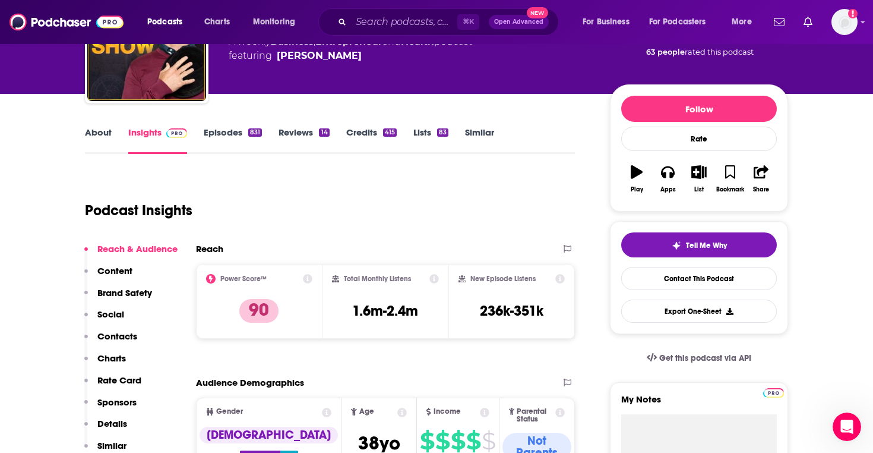
type input "[URL][DOMAIN_NAME]"
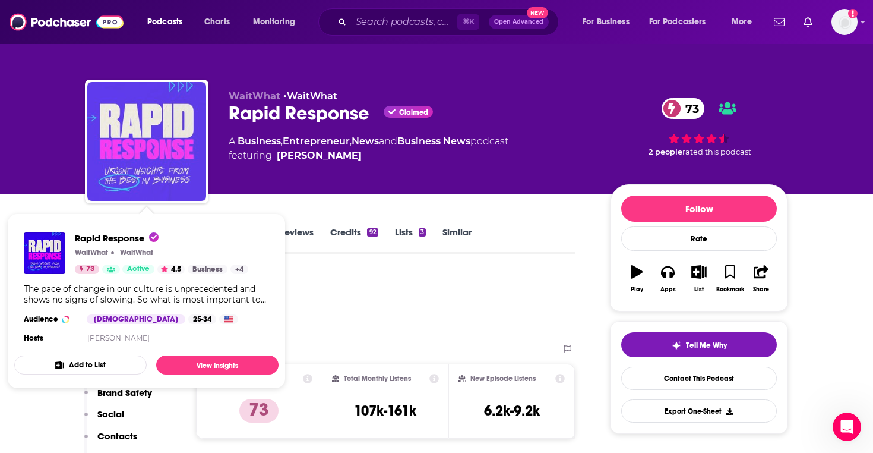
click at [167, 107] on img "Rapid Response" at bounding box center [146, 141] width 119 height 119
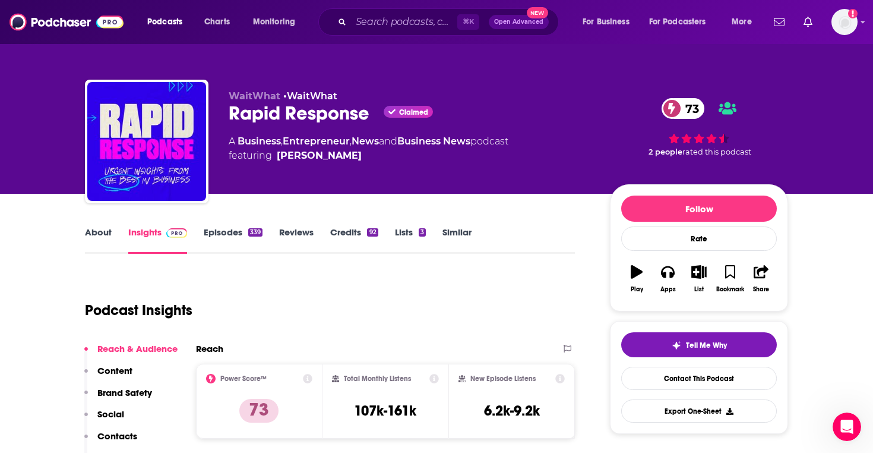
click at [555, 377] on icon at bounding box center [560, 379] width 10 height 10
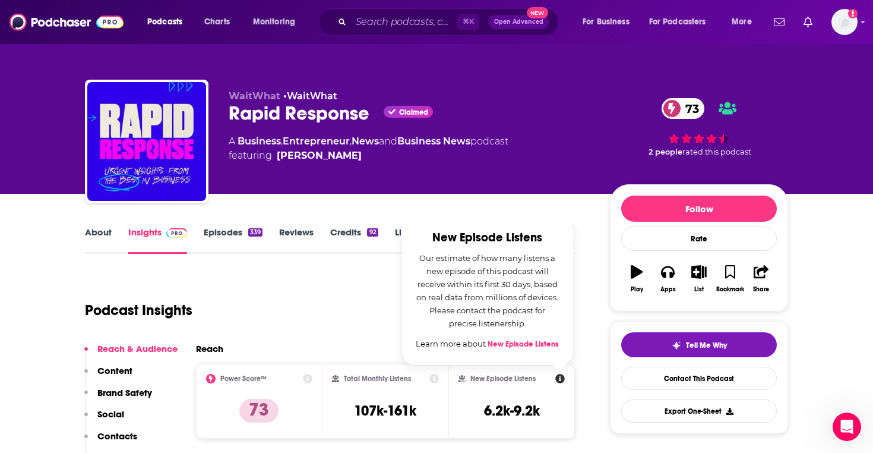
click at [377, 298] on div "Podcast Insights" at bounding box center [325, 303] width 480 height 61
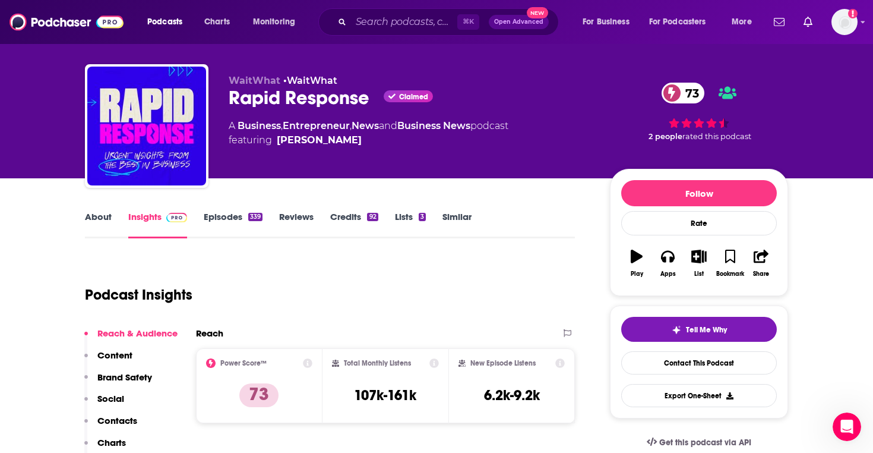
scroll to position [45, 0]
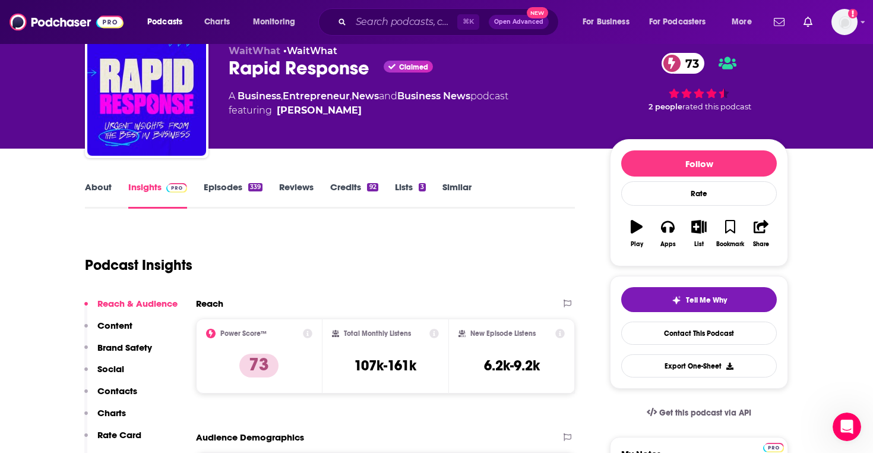
click at [561, 331] on icon at bounding box center [560, 333] width 10 height 10
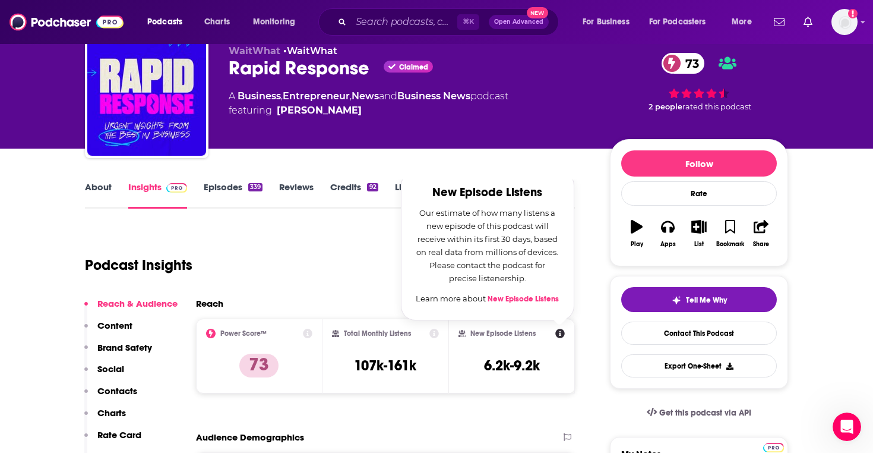
click at [529, 299] on link "New Episode Listens" at bounding box center [523, 299] width 71 height 10
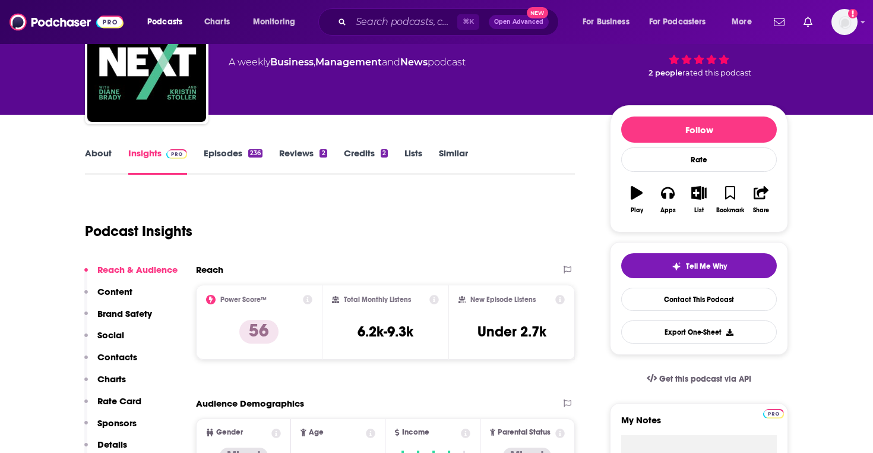
scroll to position [87, 0]
